Goal: Task Accomplishment & Management: Complete application form

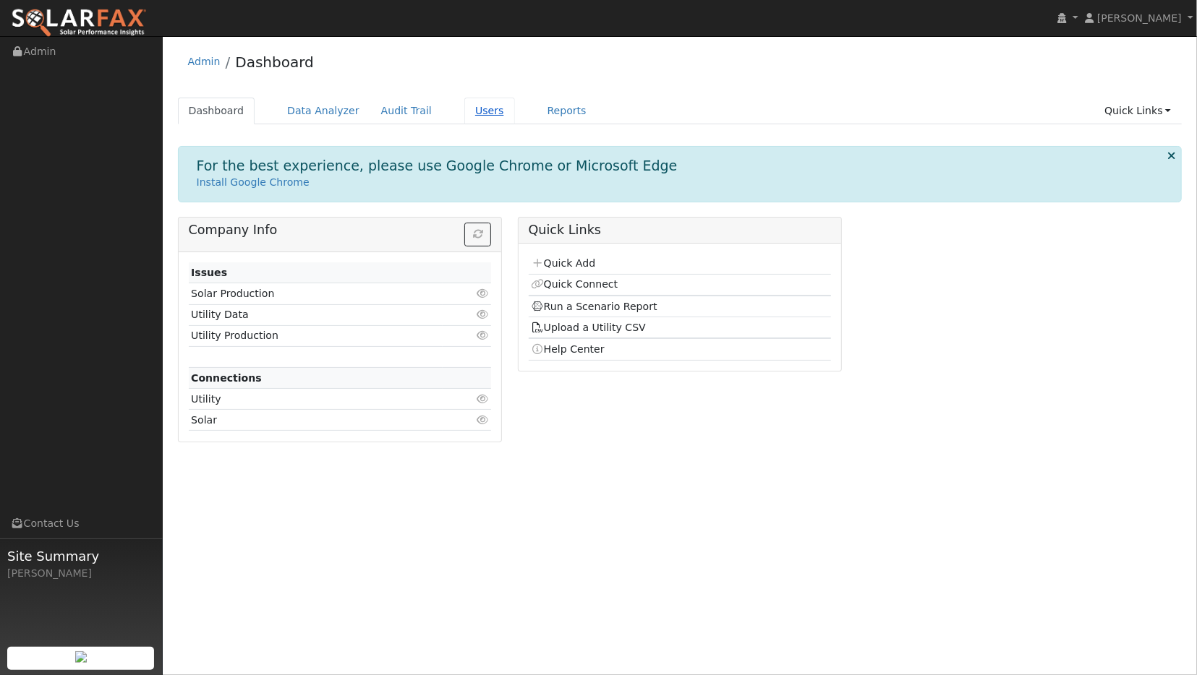
click at [464, 115] on link "Users" at bounding box center [489, 111] width 51 height 27
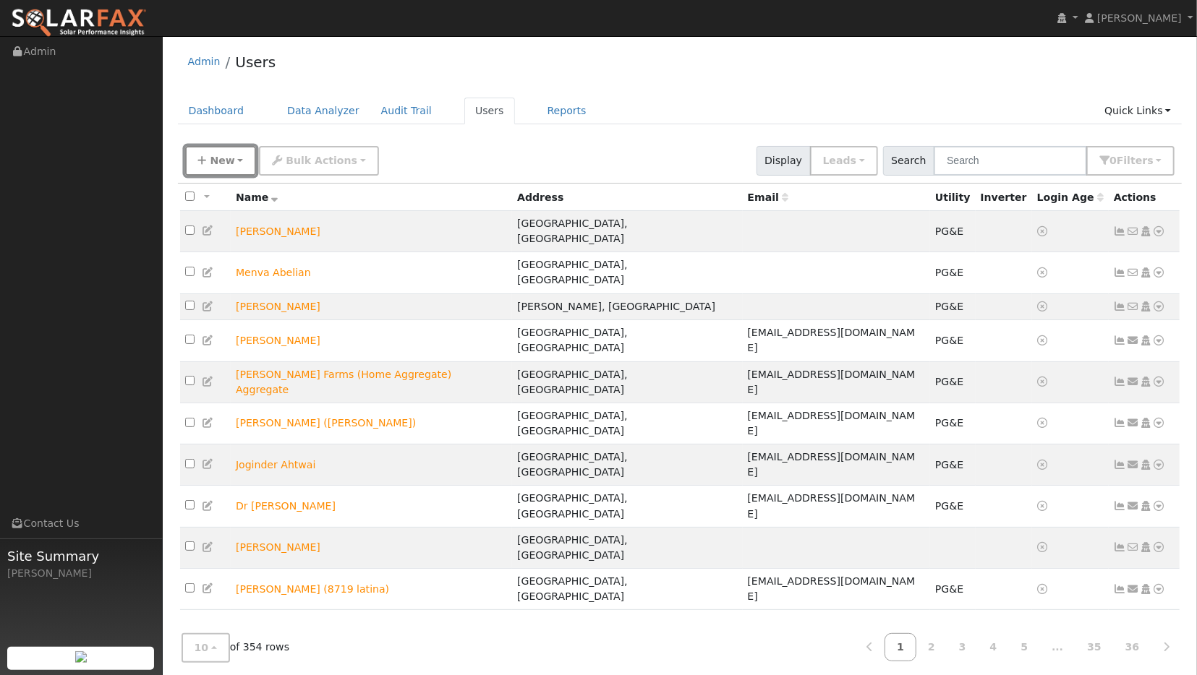
click at [233, 151] on button "New" at bounding box center [221, 161] width 72 height 30
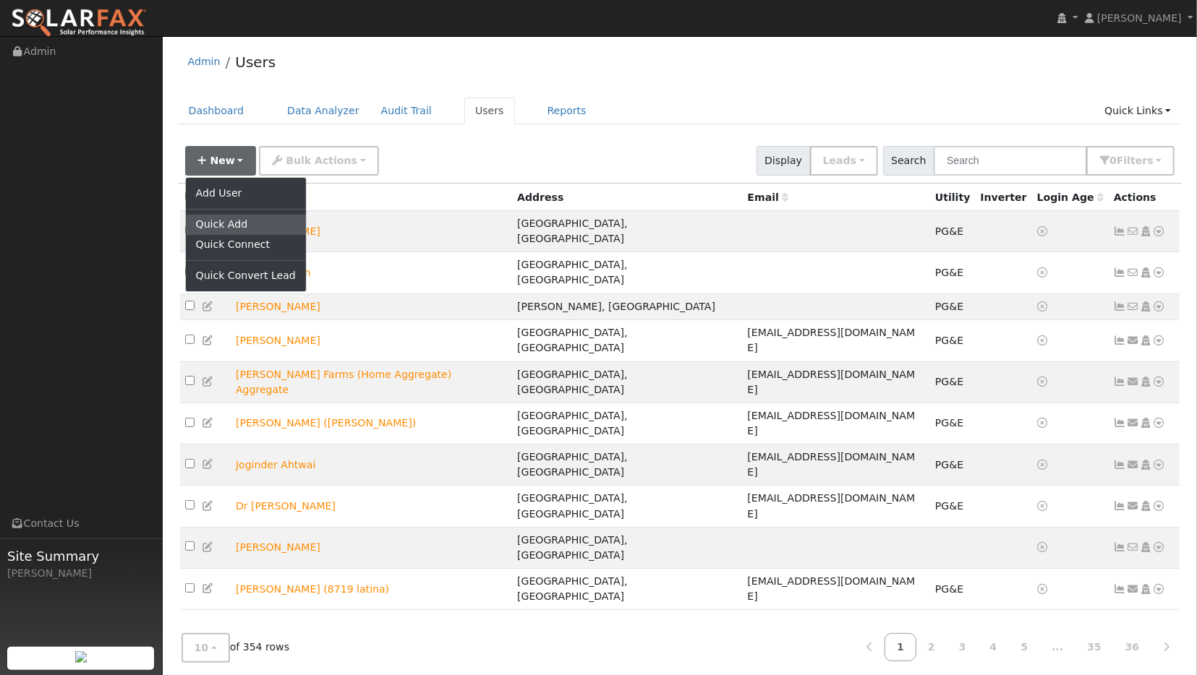
click at [231, 221] on link "Quick Add" at bounding box center [246, 225] width 120 height 20
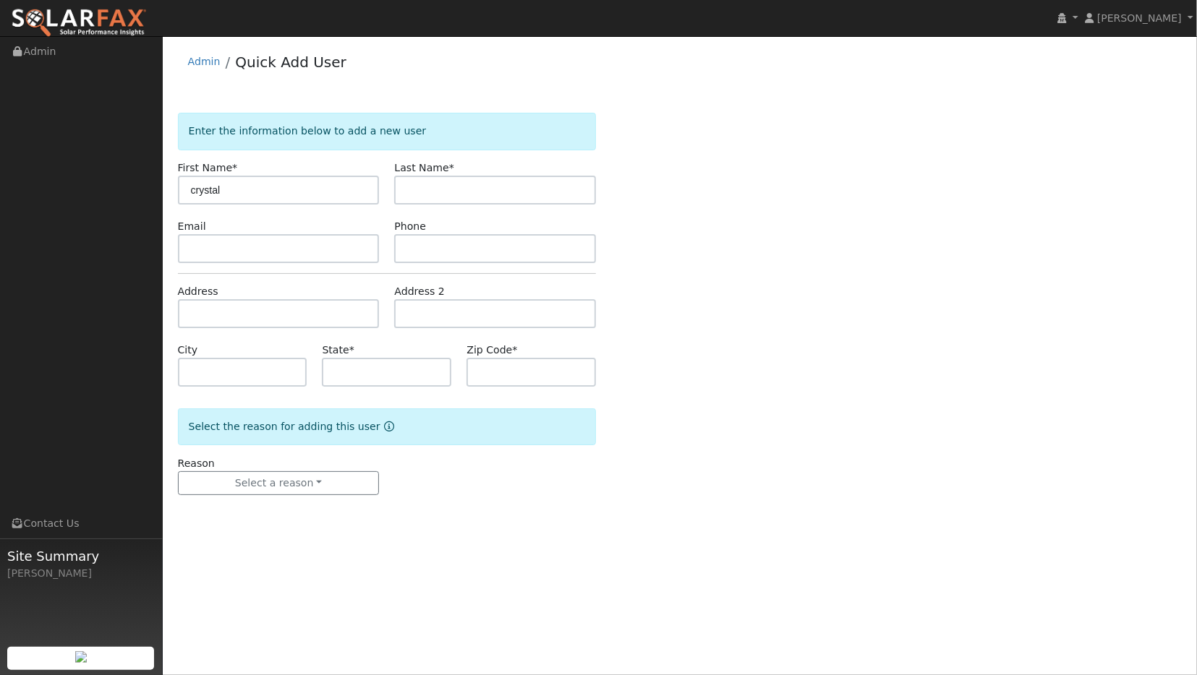
type input "crystal"
type input "maltman"
click at [228, 312] on input "text" at bounding box center [279, 313] width 202 height 29
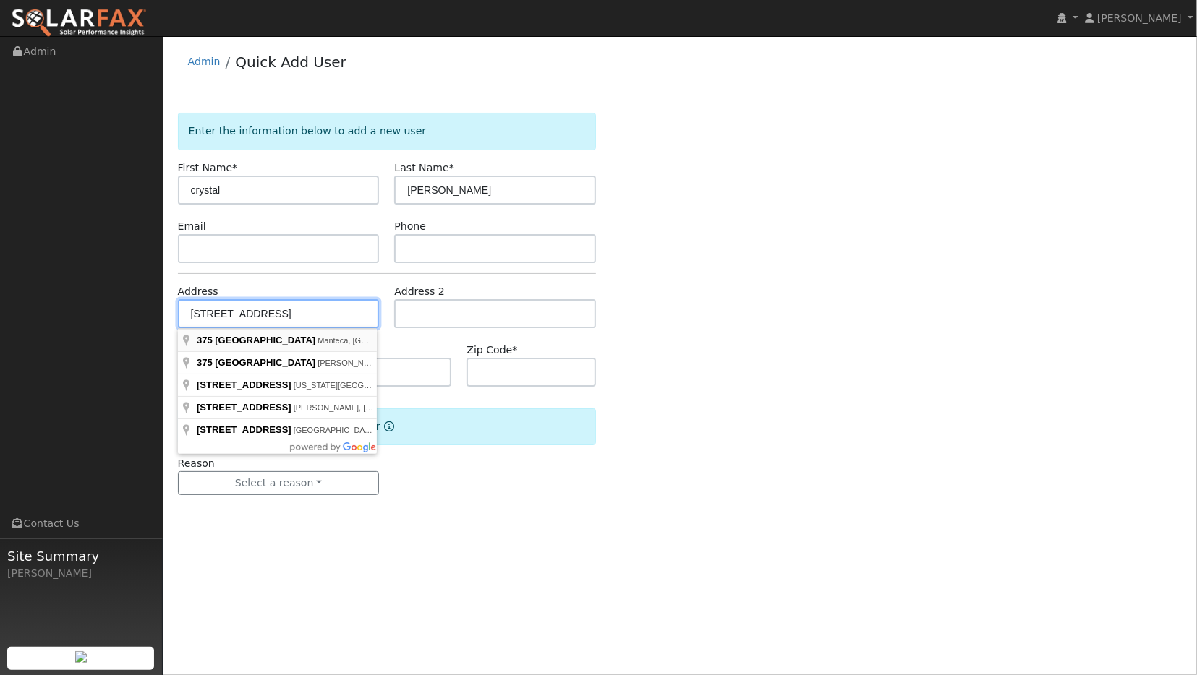
type input "375 North Sheridan Avenue"
type input "Manteca"
type input "CA"
type input "95336"
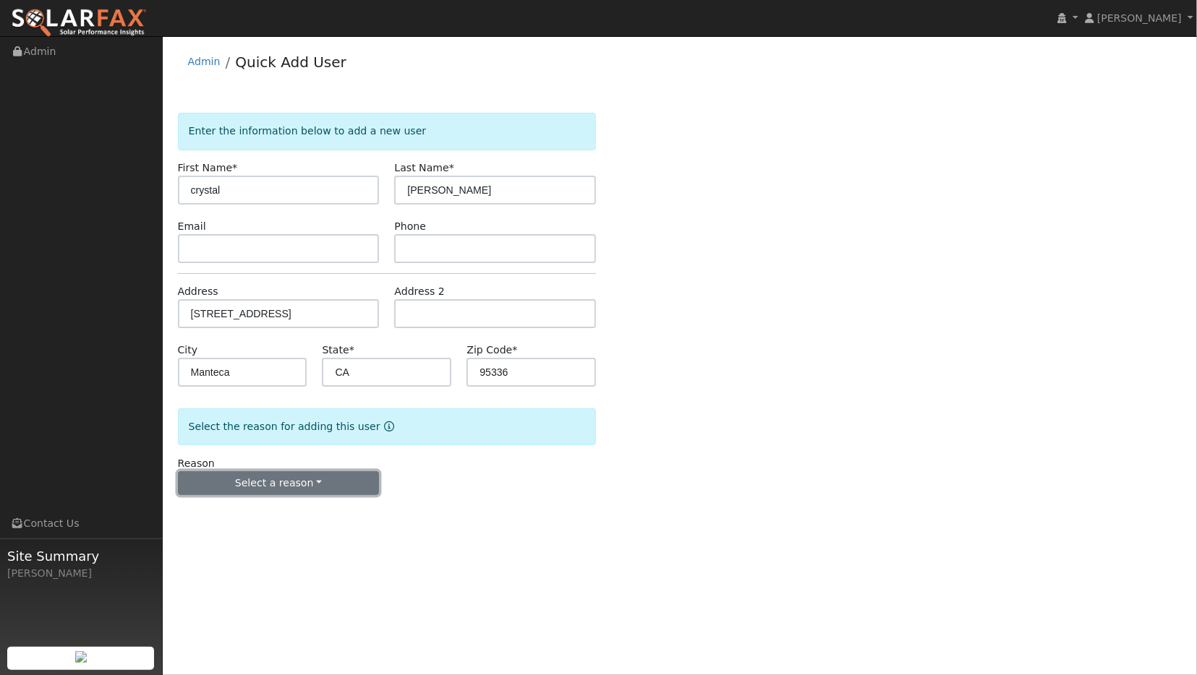
click at [289, 477] on button "Select a reason" at bounding box center [279, 483] width 202 height 25
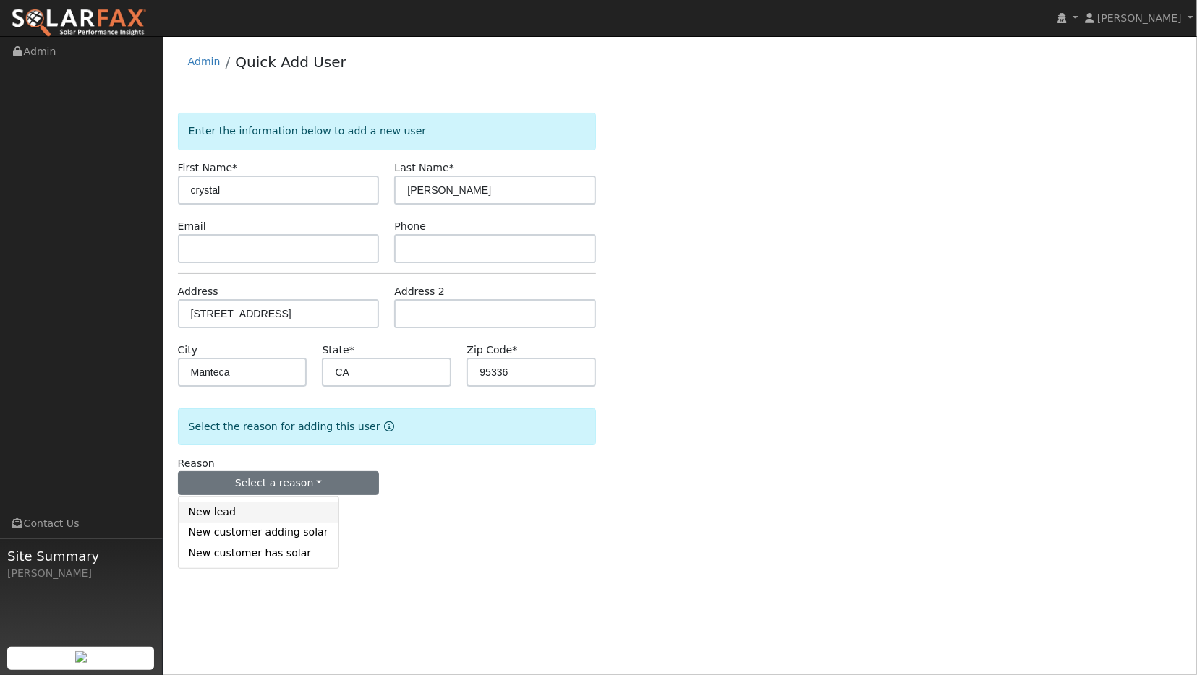
click at [236, 516] on link "New lead" at bounding box center [259, 512] width 160 height 20
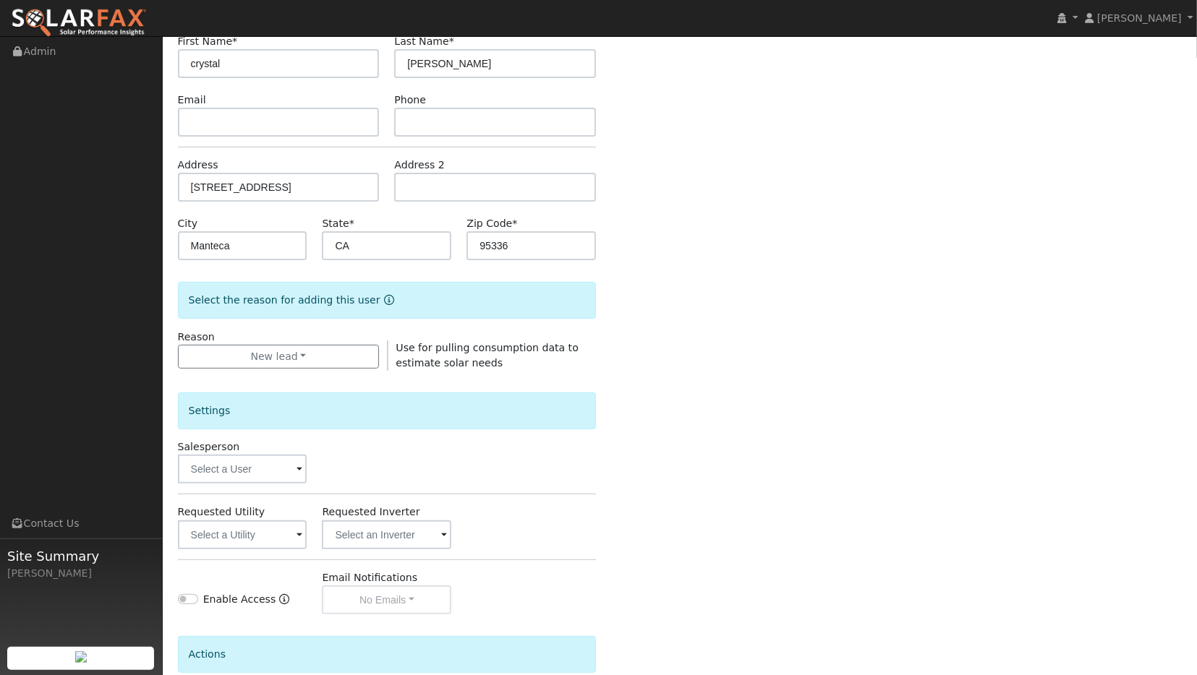
scroll to position [247, 0]
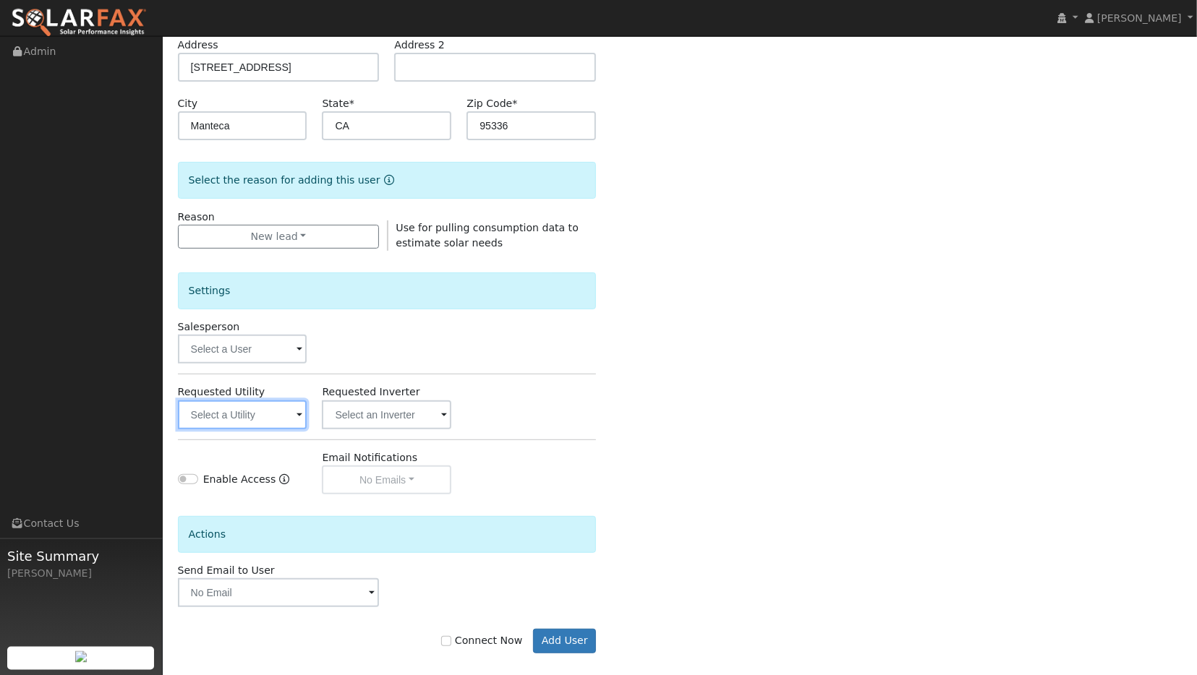
click at [270, 418] on input "text" at bounding box center [242, 415] width 129 height 29
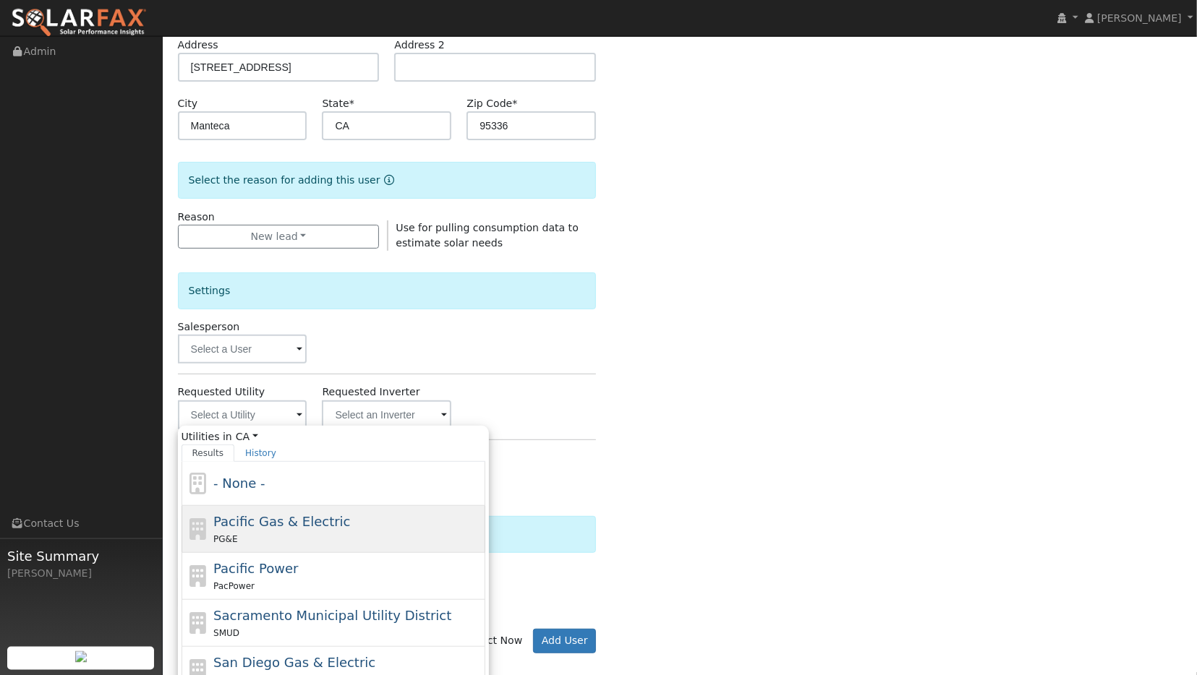
click at [258, 528] on div "Pacific Gas & Electric PG&E" at bounding box center [347, 529] width 268 height 35
type input "Pacific Gas & Electric"
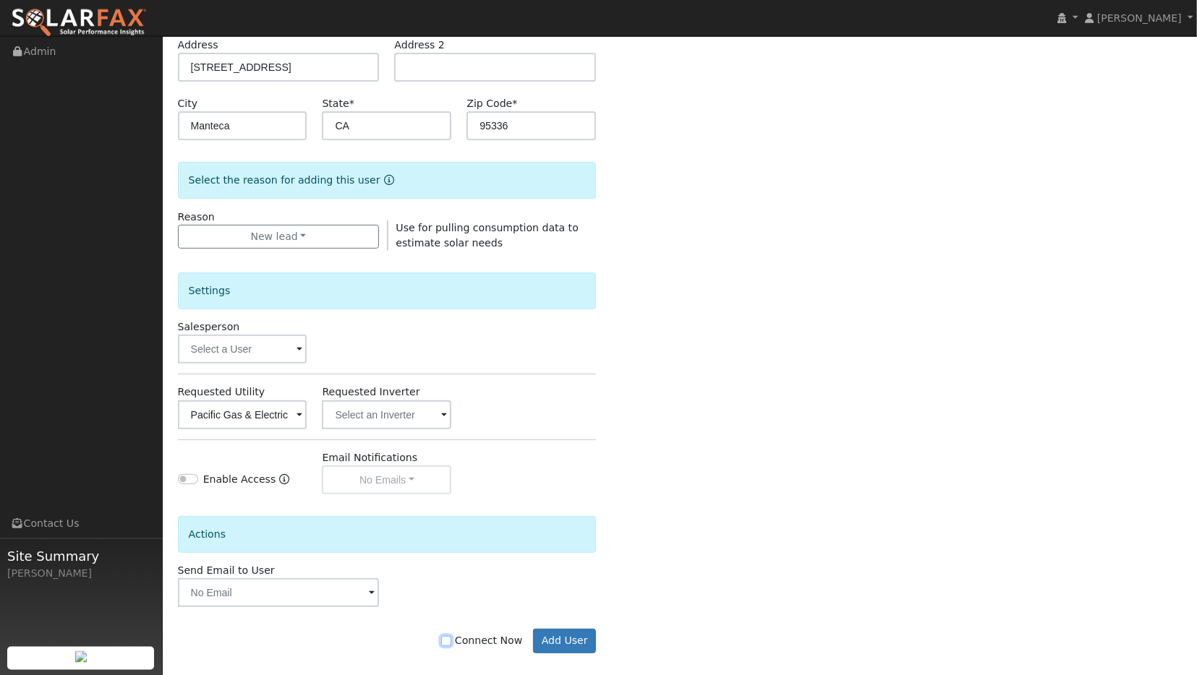
click at [451, 640] on input "Connect Now" at bounding box center [446, 641] width 10 height 10
checkbox input "true"
click at [582, 640] on button "Add User" at bounding box center [564, 641] width 63 height 25
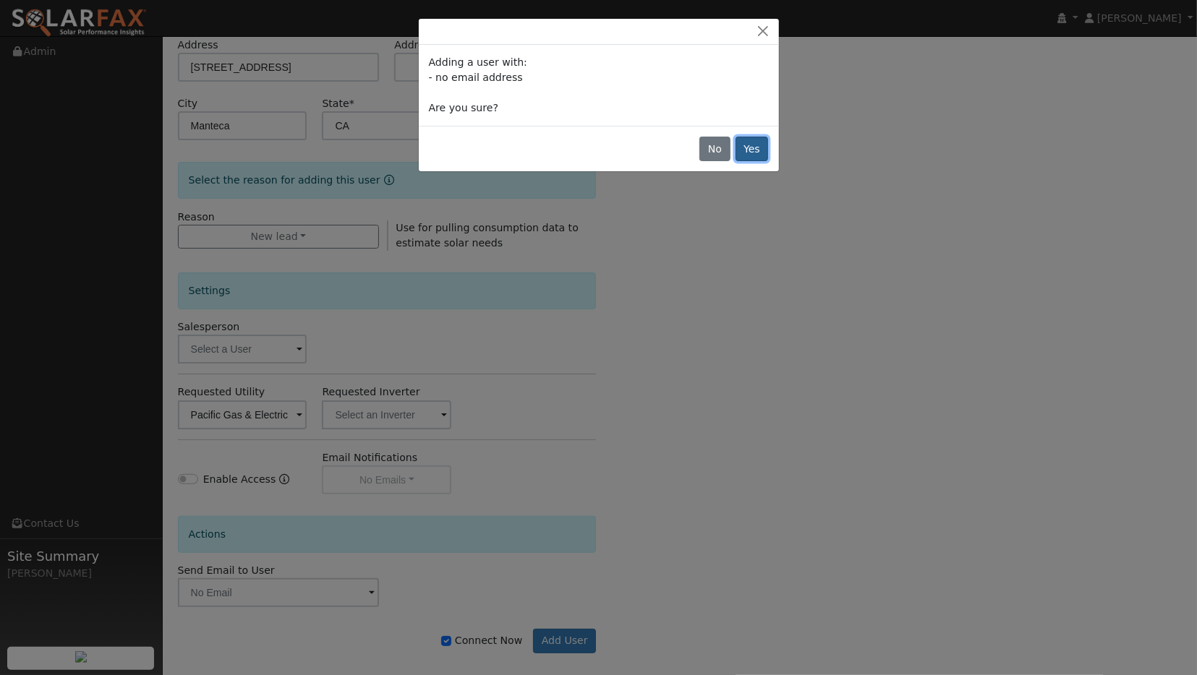
click at [759, 146] on button "Yes" at bounding box center [751, 149] width 33 height 25
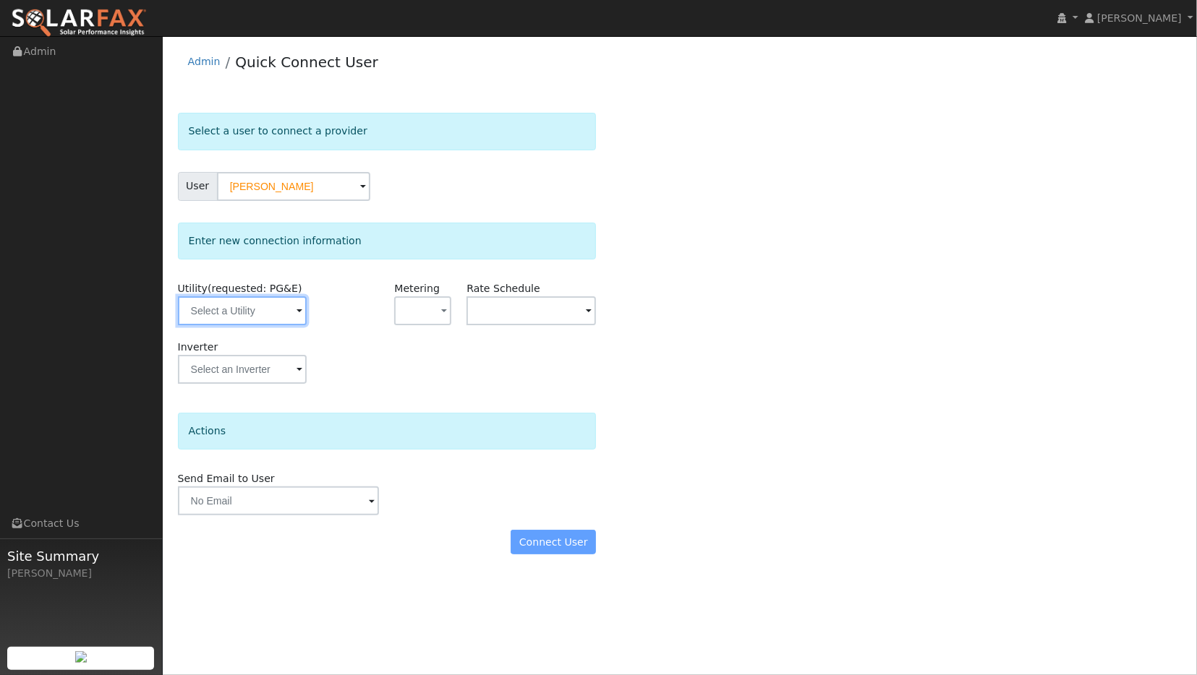
click at [275, 313] on input "text" at bounding box center [242, 310] width 129 height 29
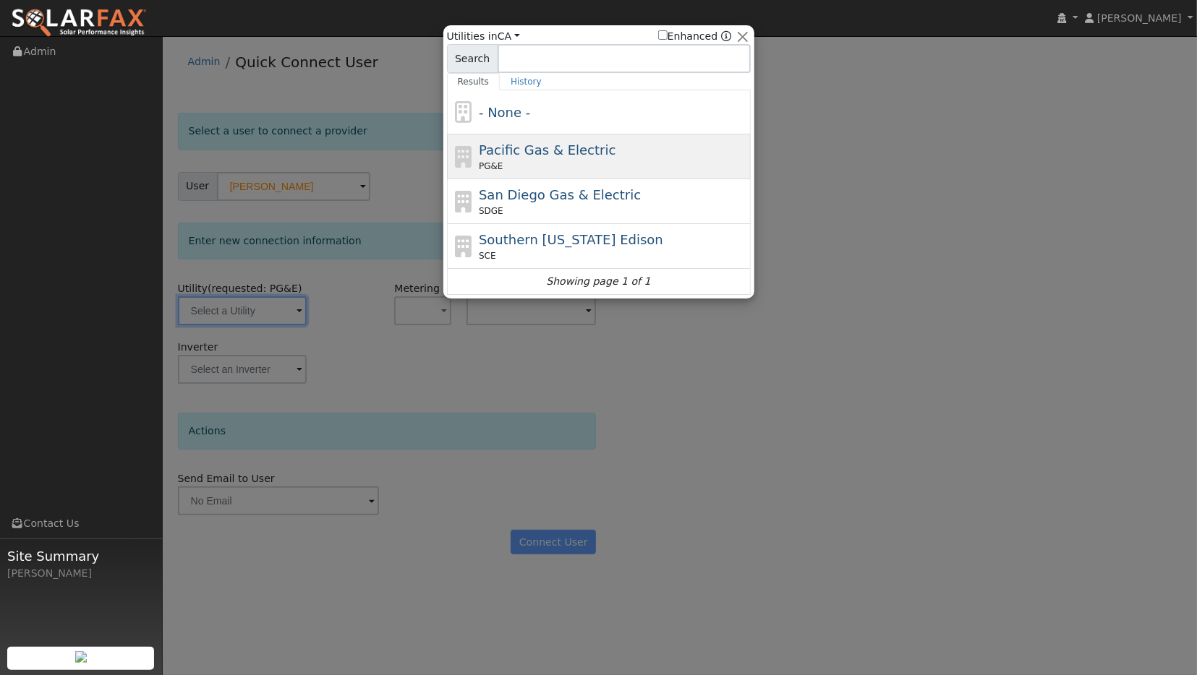
click at [587, 153] on span "Pacific Gas & Electric" at bounding box center [547, 149] width 137 height 15
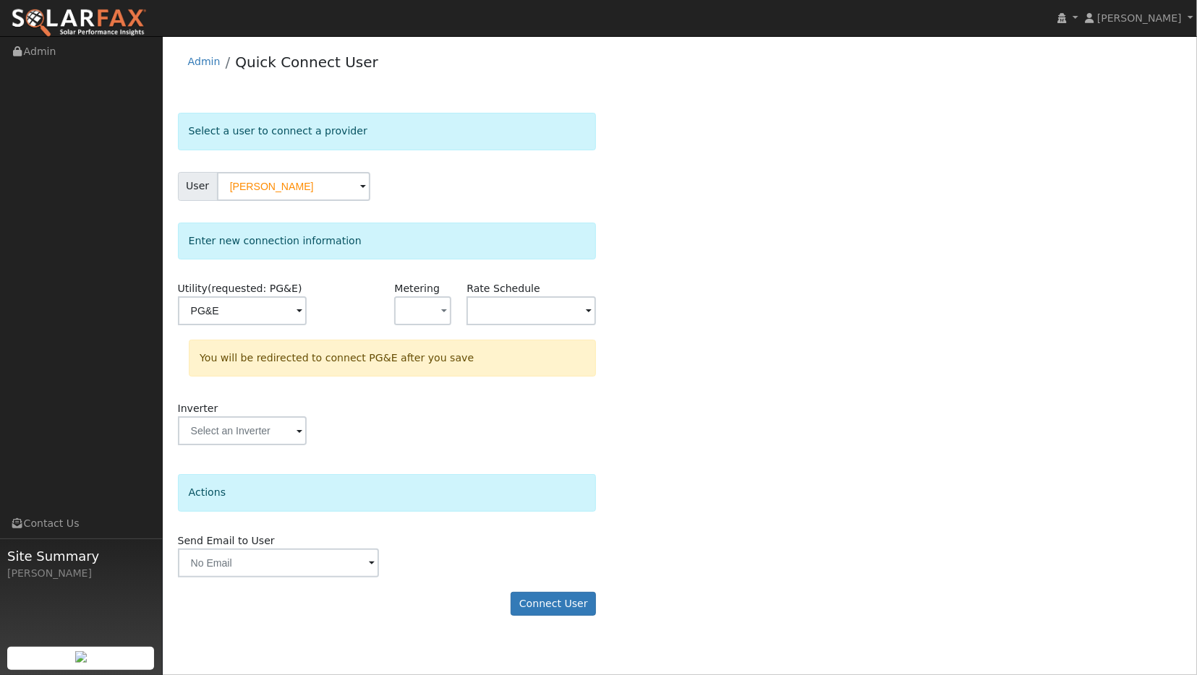
type input "PG&E"
click at [581, 601] on button "Connect User" at bounding box center [552, 604] width 85 height 25
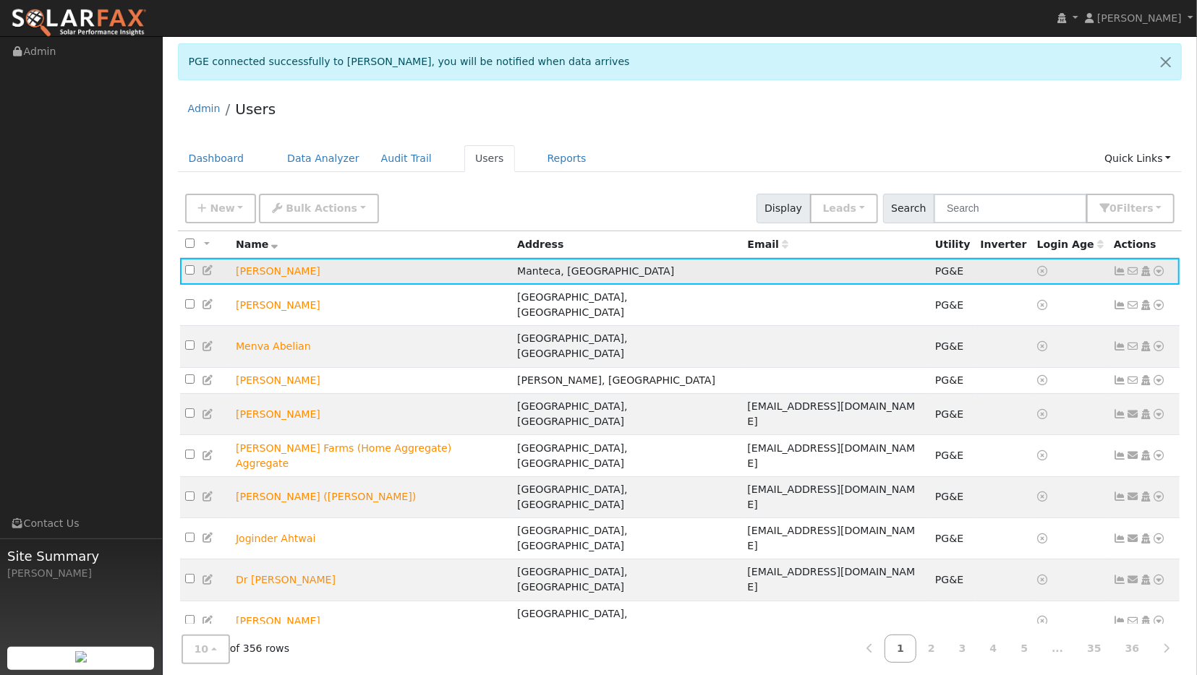
click at [1159, 273] on icon at bounding box center [1158, 271] width 13 height 10
click at [1126, 303] on link "Data Analyzer" at bounding box center [1111, 296] width 105 height 20
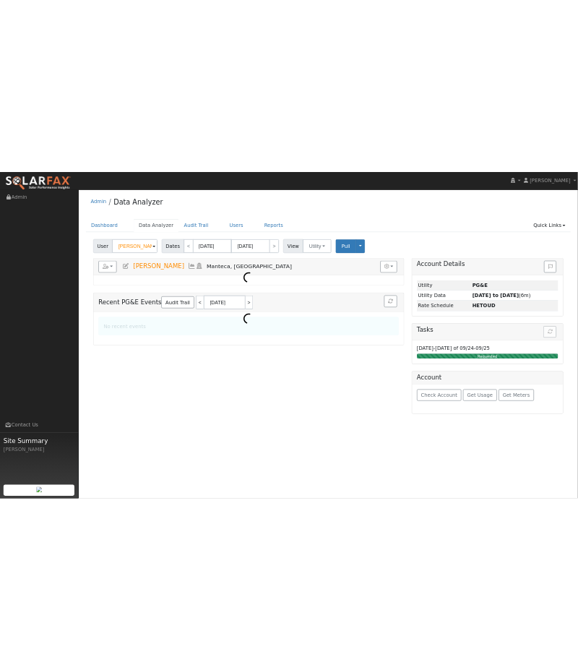
scroll to position [0, 3]
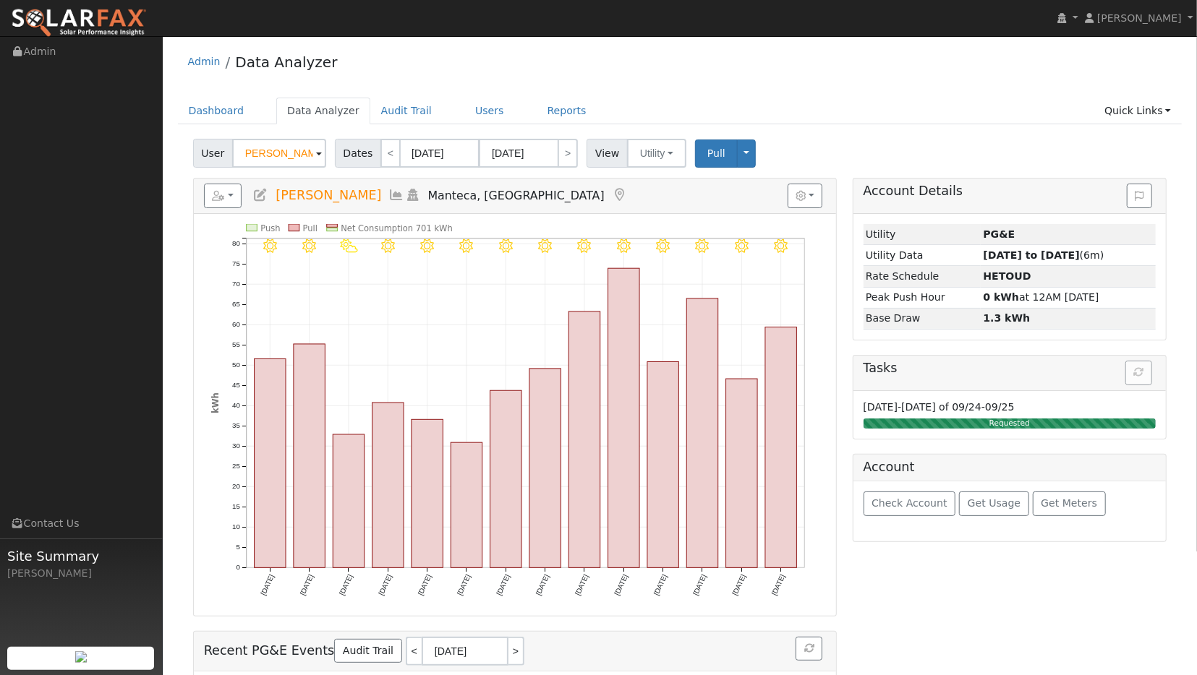
click at [389, 191] on icon at bounding box center [397, 195] width 16 height 13
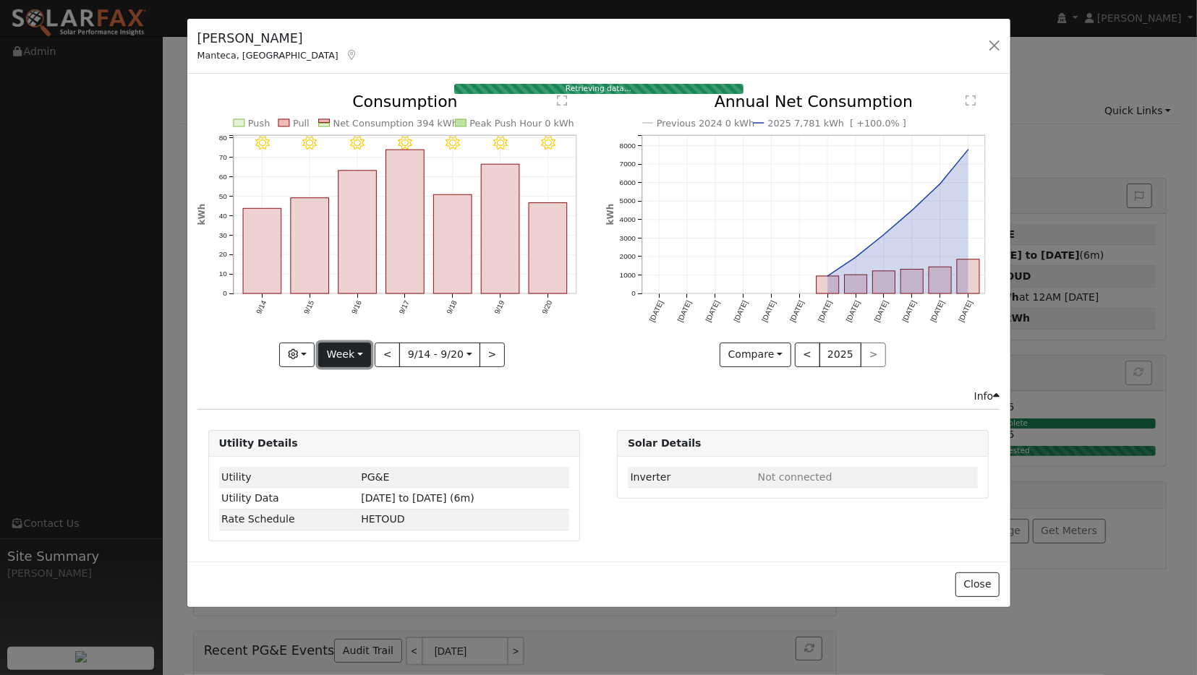
click at [357, 352] on button "Week" at bounding box center [344, 355] width 53 height 25
click at [351, 440] on link "Year" at bounding box center [369, 445] width 100 height 20
type input "2024-09-01"
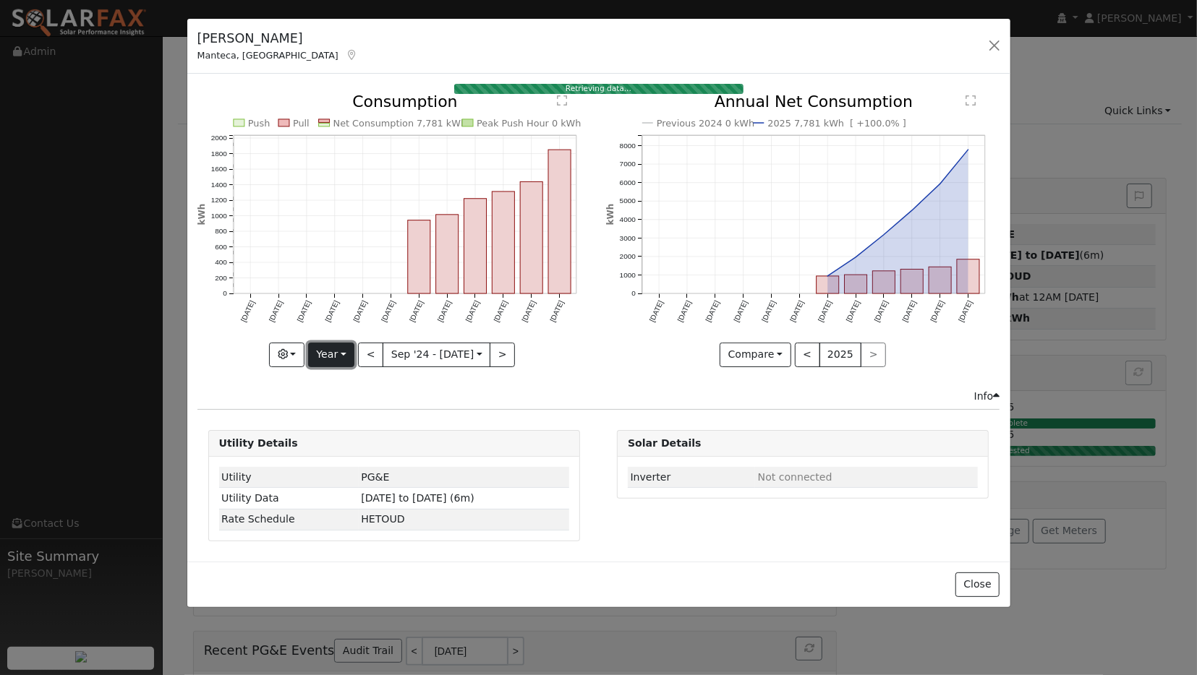
click at [342, 355] on button "Year" at bounding box center [331, 355] width 46 height 25
click at [347, 442] on link "Year" at bounding box center [359, 445] width 100 height 20
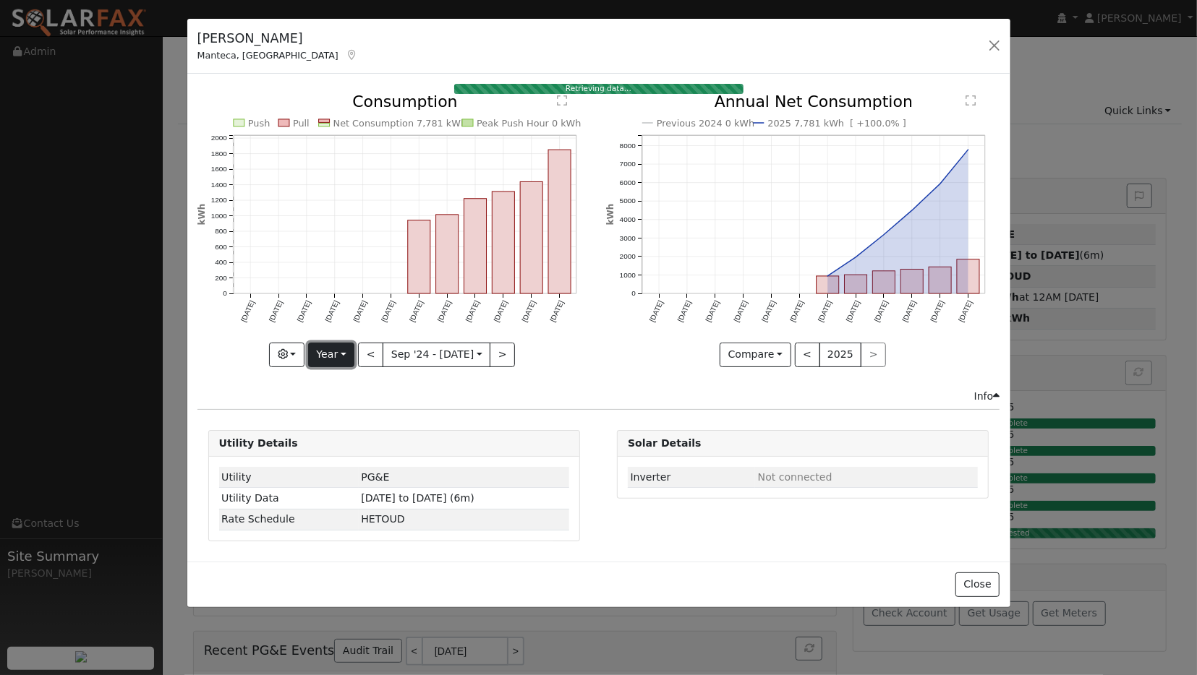
click at [330, 351] on button "Year" at bounding box center [331, 355] width 46 height 25
click at [356, 440] on link "Year" at bounding box center [359, 445] width 100 height 20
click at [333, 354] on button "Year" at bounding box center [331, 355] width 46 height 25
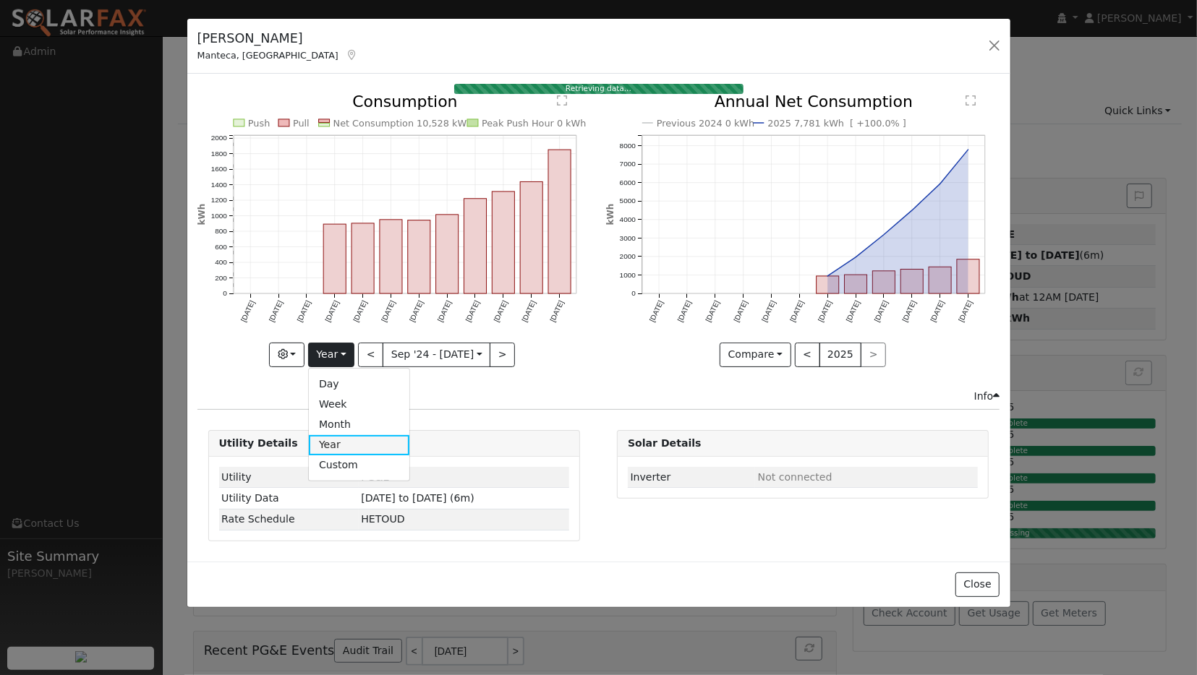
click at [348, 437] on link "Year" at bounding box center [359, 445] width 100 height 20
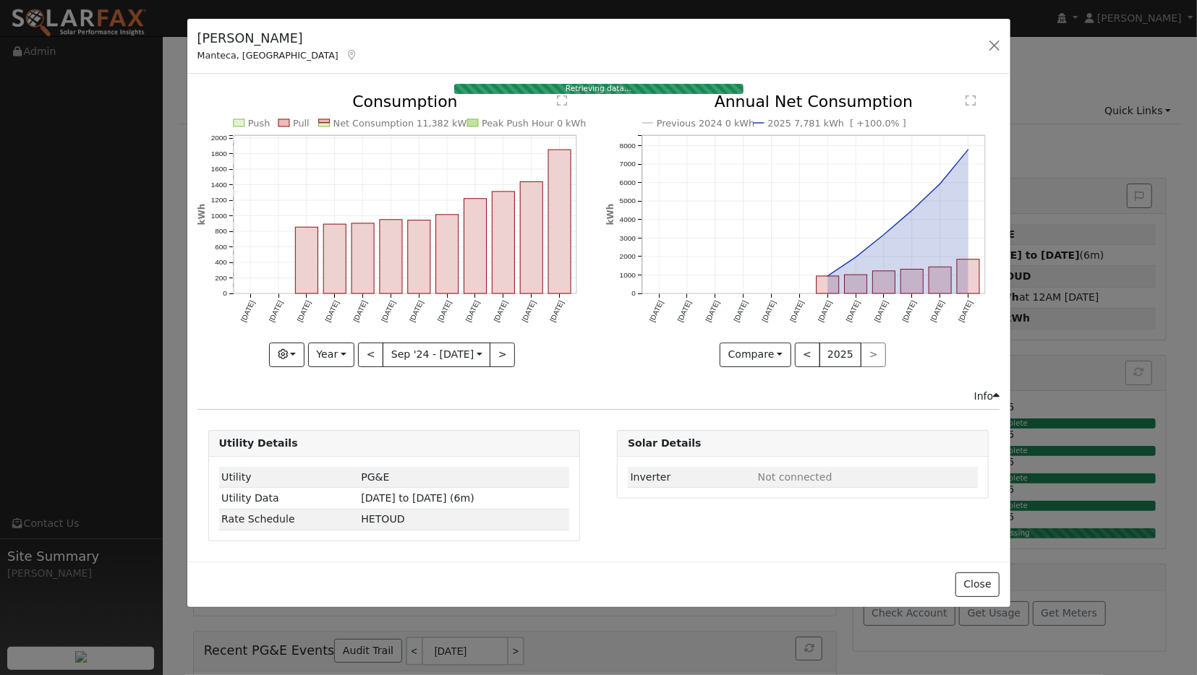
click at [348, 437] on div "Utility Details" at bounding box center [394, 444] width 370 height 26
click at [343, 360] on button "Year" at bounding box center [331, 355] width 46 height 25
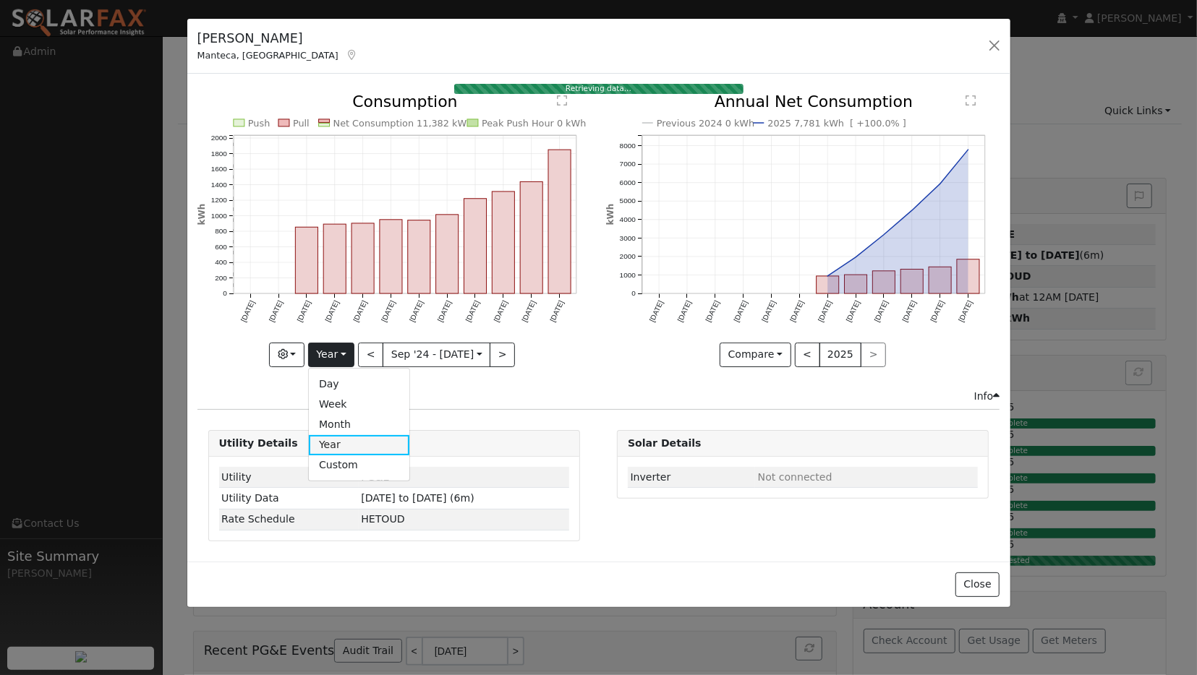
click at [343, 442] on link "Year" at bounding box center [359, 445] width 100 height 20
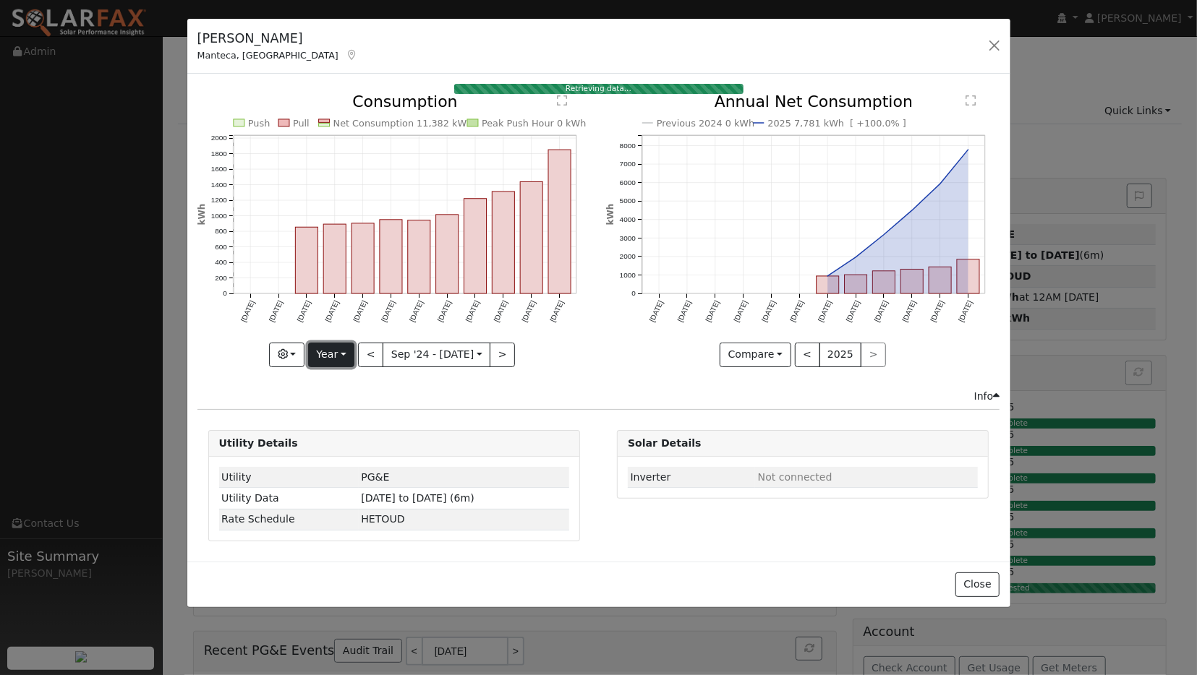
click at [343, 362] on button "Year" at bounding box center [331, 355] width 46 height 25
click at [341, 441] on link "Year" at bounding box center [359, 445] width 100 height 20
